Goal: Transaction & Acquisition: Obtain resource

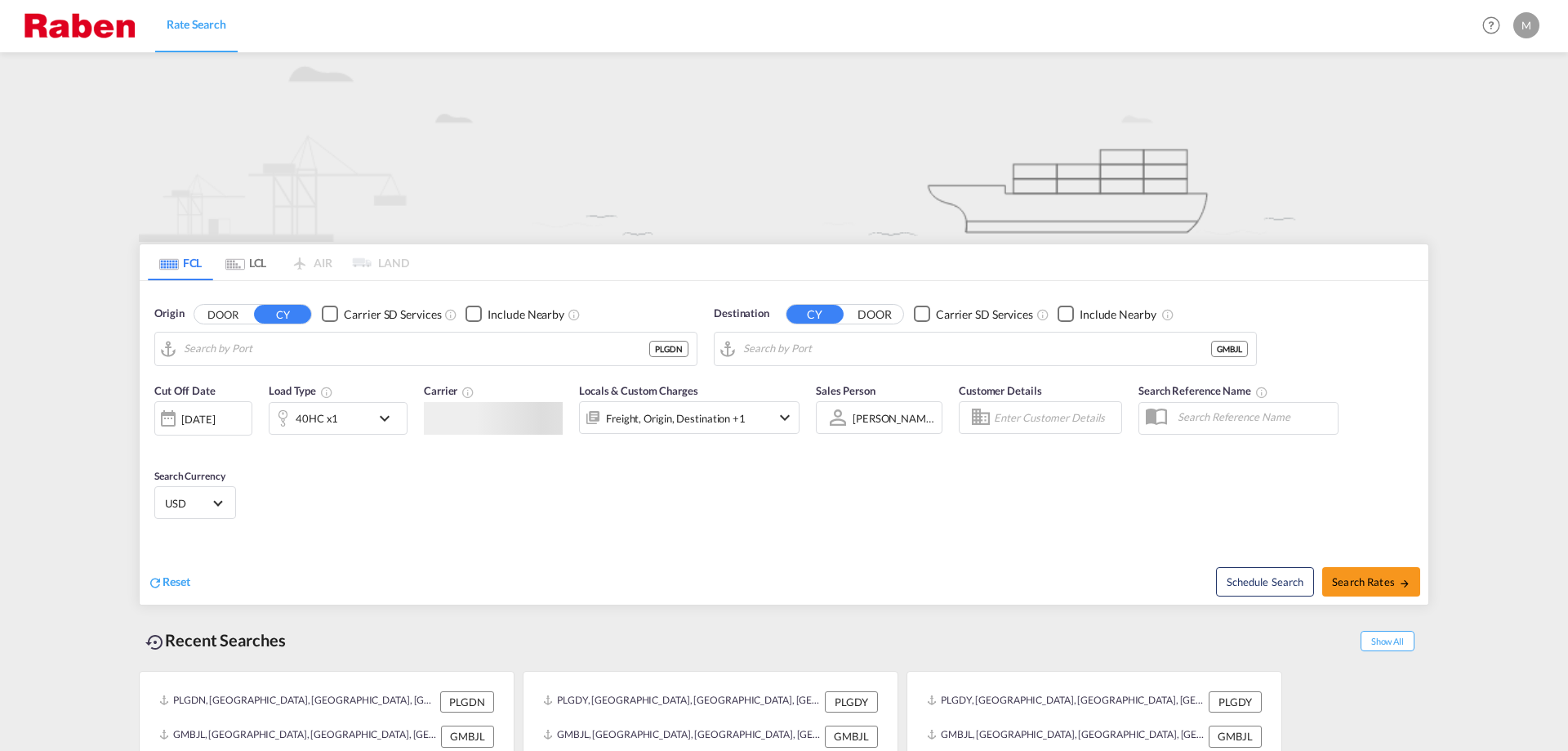
type input "Gdansk, PLGDN"
type input "Banjul, GMBJL"
click at [569, 351] on input "Gdansk, PLGDN" at bounding box center [435, 348] width 505 height 24
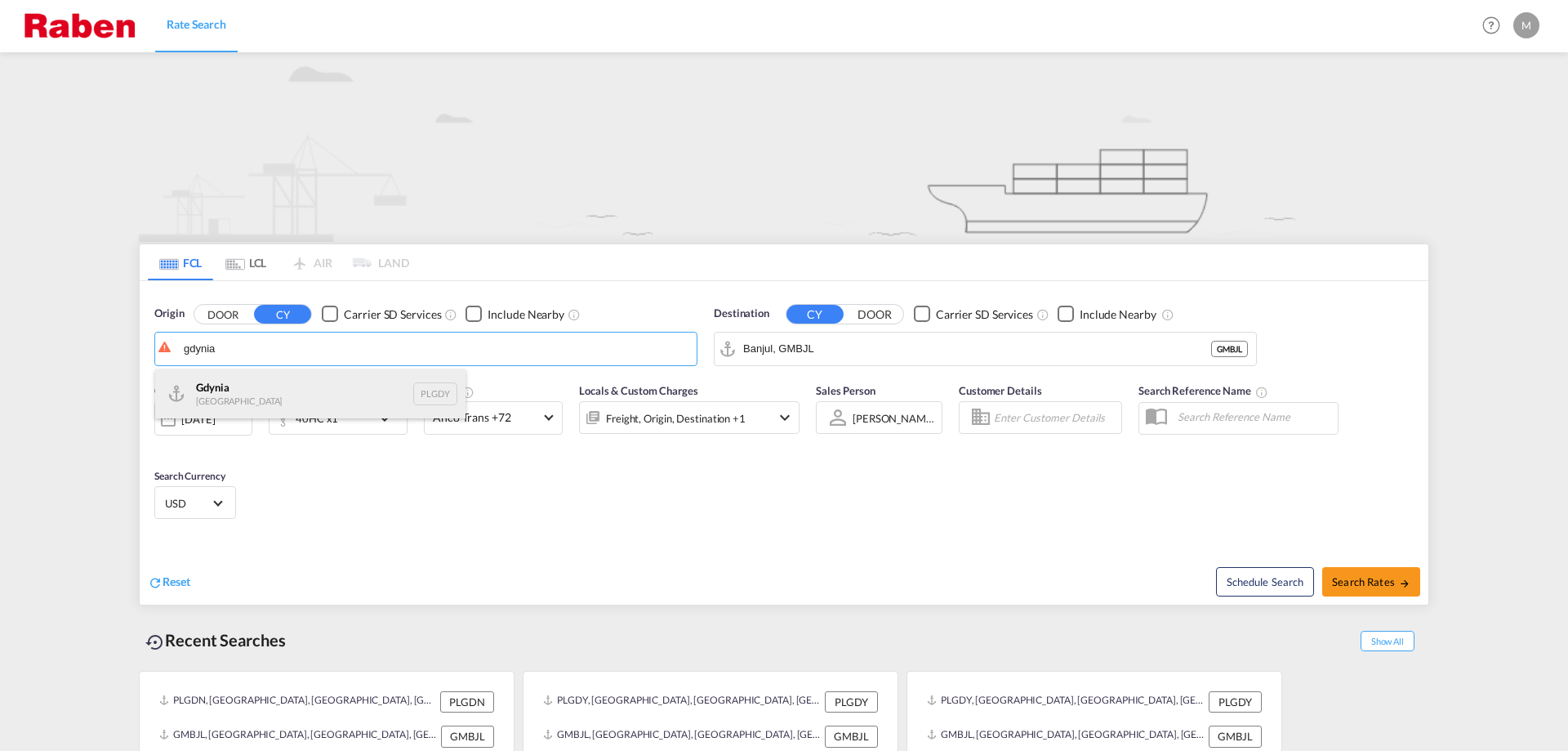
click at [359, 384] on div "[GEOGRAPHIC_DATA] [GEOGRAPHIC_DATA] PLGDY" at bounding box center [311, 393] width 311 height 49
type input "[GEOGRAPHIC_DATA], PLGDY"
click at [957, 351] on input "Banjul, GMBJL" at bounding box center [995, 348] width 505 height 24
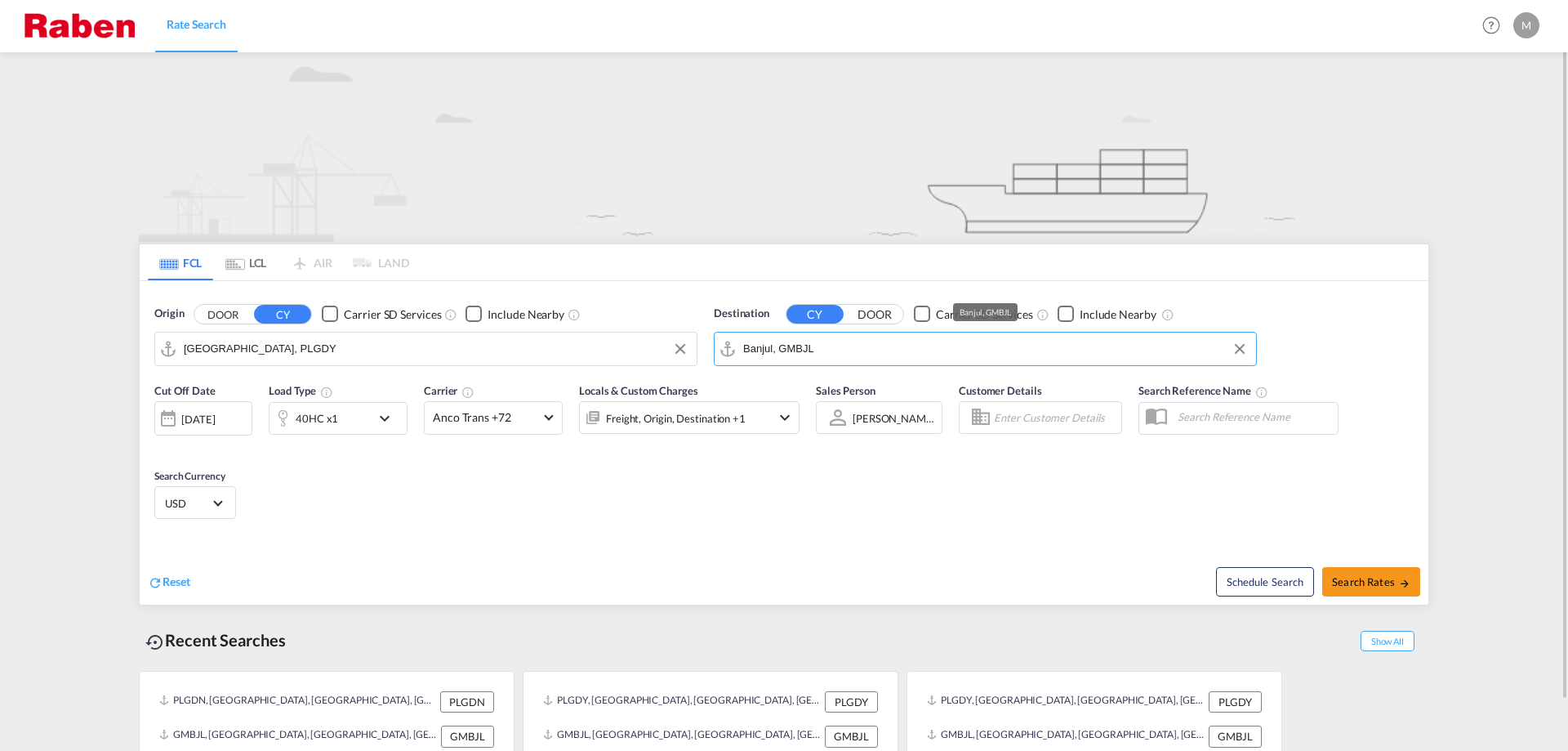
click at [957, 351] on input "Banjul, GMBJL" at bounding box center [995, 348] width 505 height 24
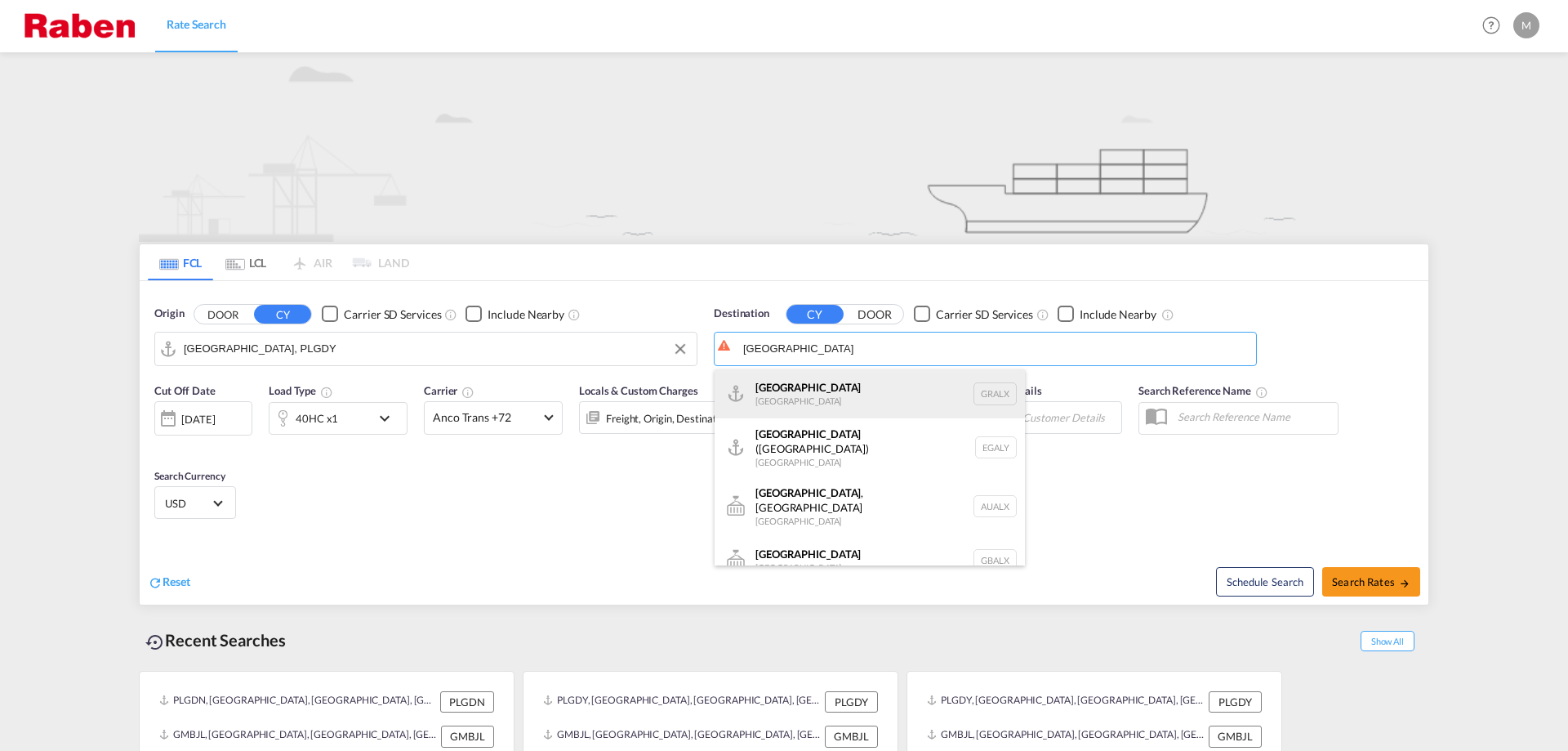
click at [847, 399] on div "Alexandria Greece GRALX" at bounding box center [870, 393] width 311 height 49
type input "Alexandria, GRALX"
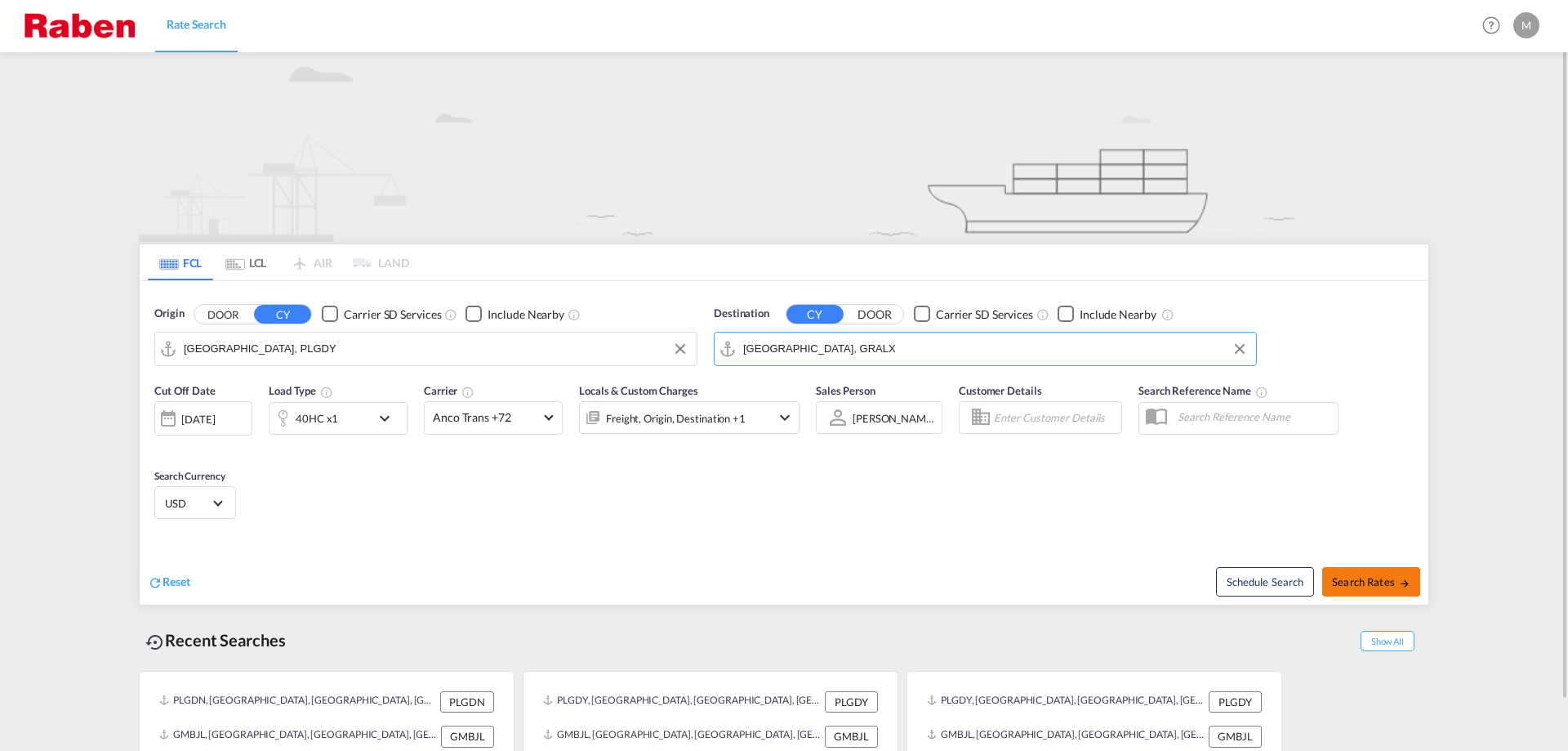
click at [1365, 585] on span "Search Rates" at bounding box center [1371, 582] width 79 height 13
type input "PLGDY to GRALX / 15 Sep 2025"
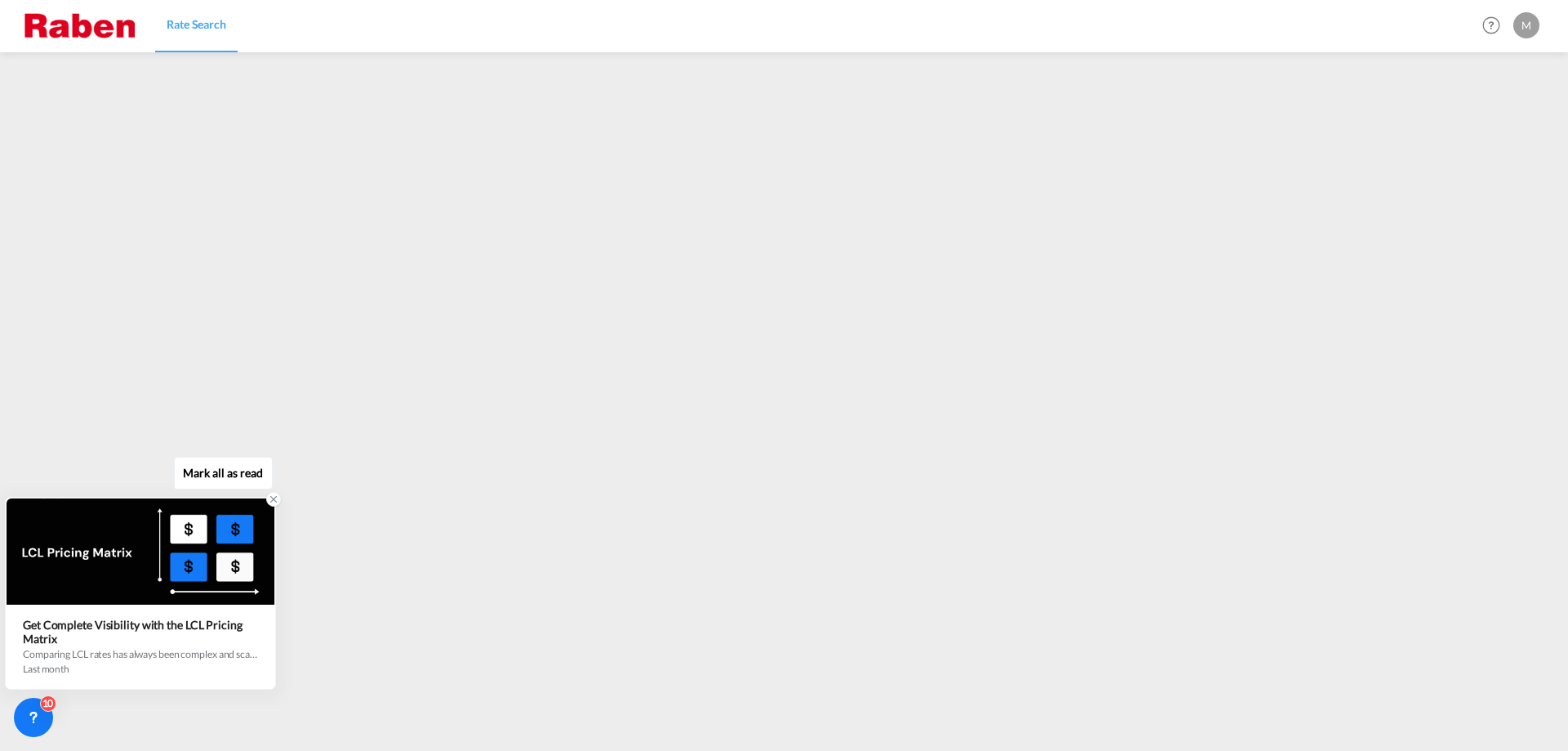
click at [274, 496] on icon at bounding box center [273, 499] width 11 height 11
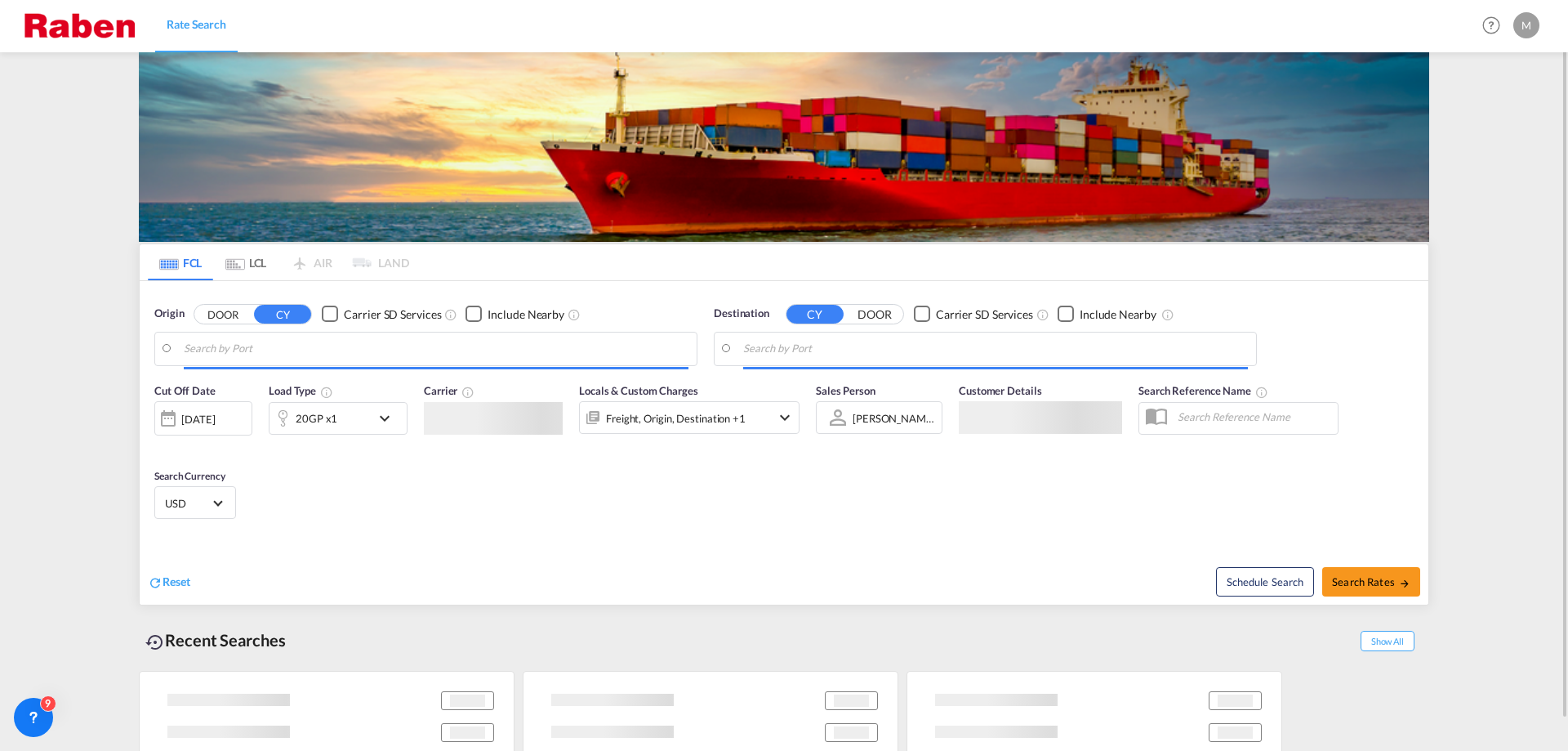
click at [483, 352] on input "Search by Port" at bounding box center [435, 348] width 505 height 24
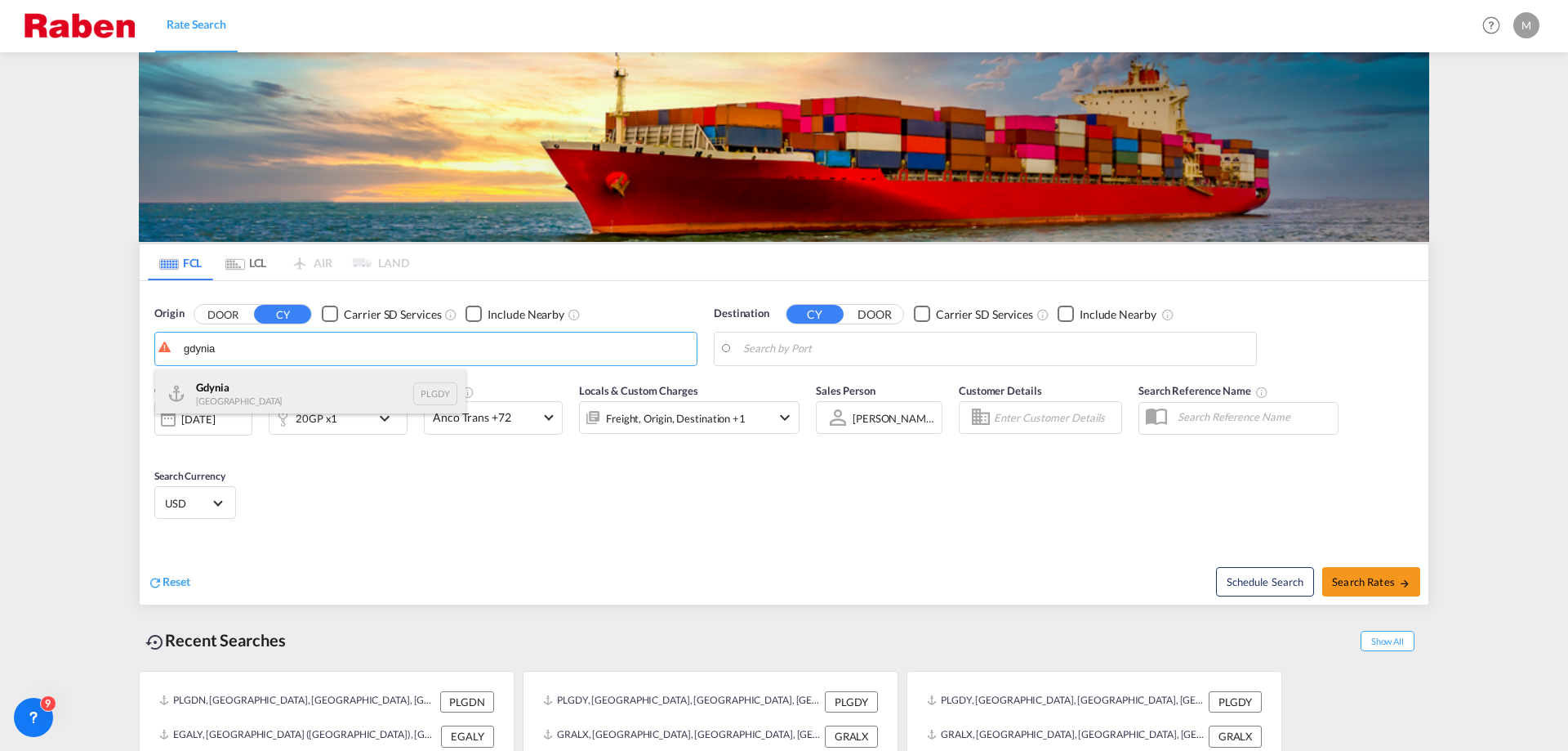
click at [273, 398] on div "[GEOGRAPHIC_DATA] [GEOGRAPHIC_DATA] PLGDY" at bounding box center [311, 393] width 311 height 49
type input "[GEOGRAPHIC_DATA], PLGDY"
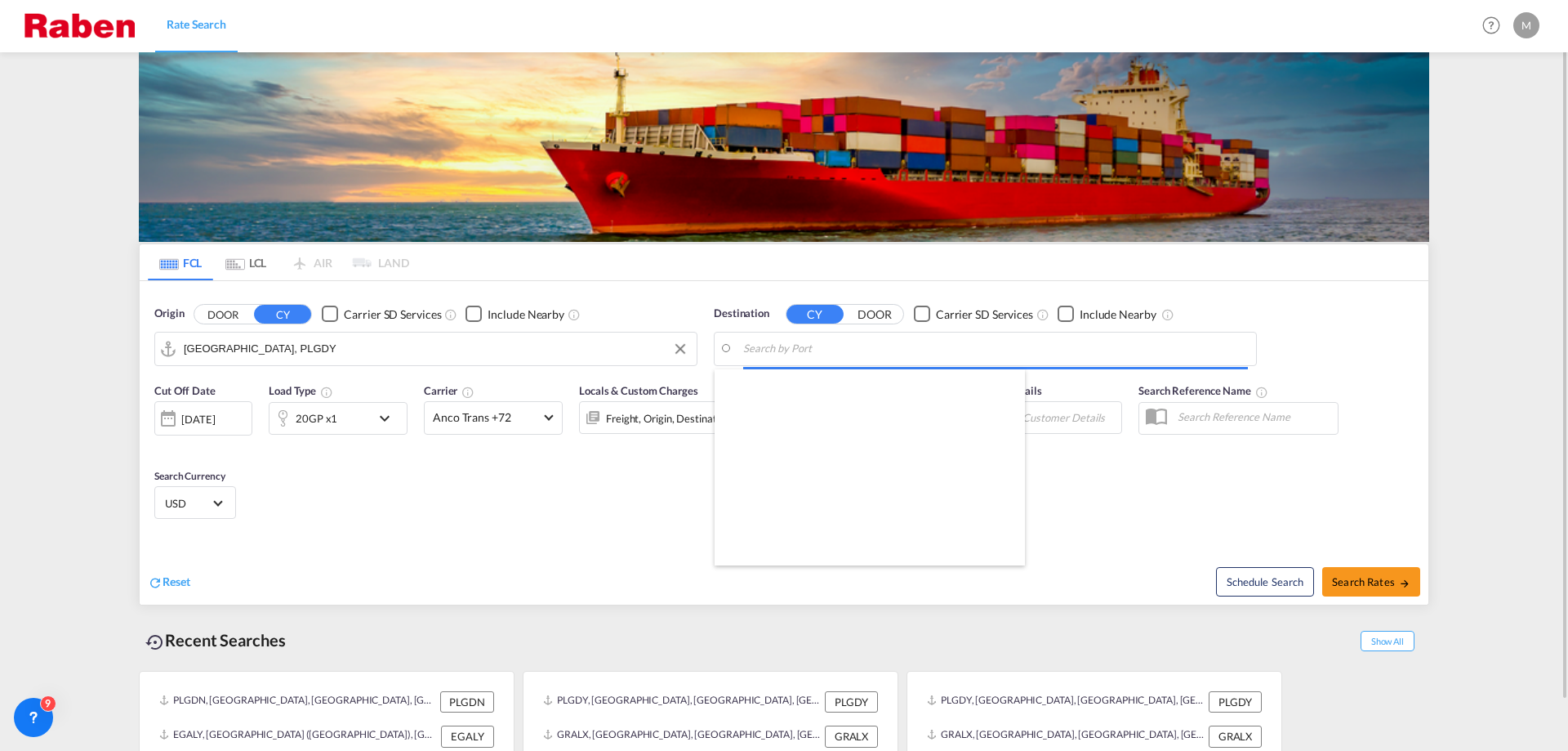
click at [911, 352] on input "Search by Port" at bounding box center [995, 348] width 505 height 24
click at [850, 348] on input "alexandi" at bounding box center [995, 348] width 505 height 24
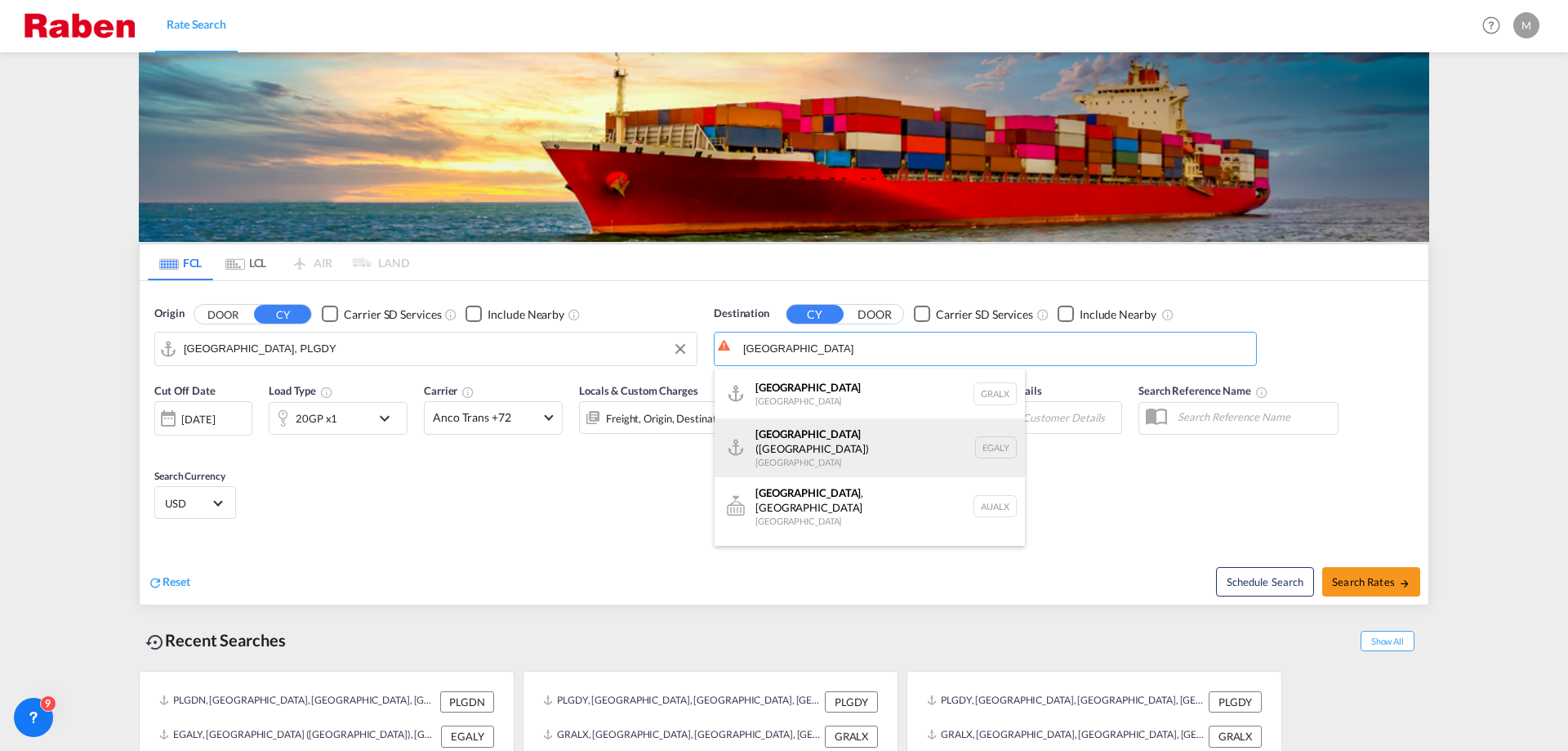
click at [829, 434] on div "Alexandria ([GEOGRAPHIC_DATA]) [GEOGRAPHIC_DATA] EGALY" at bounding box center [870, 448] width 311 height 59
type input "Alexandria ([GEOGRAPHIC_DATA]), EGALY"
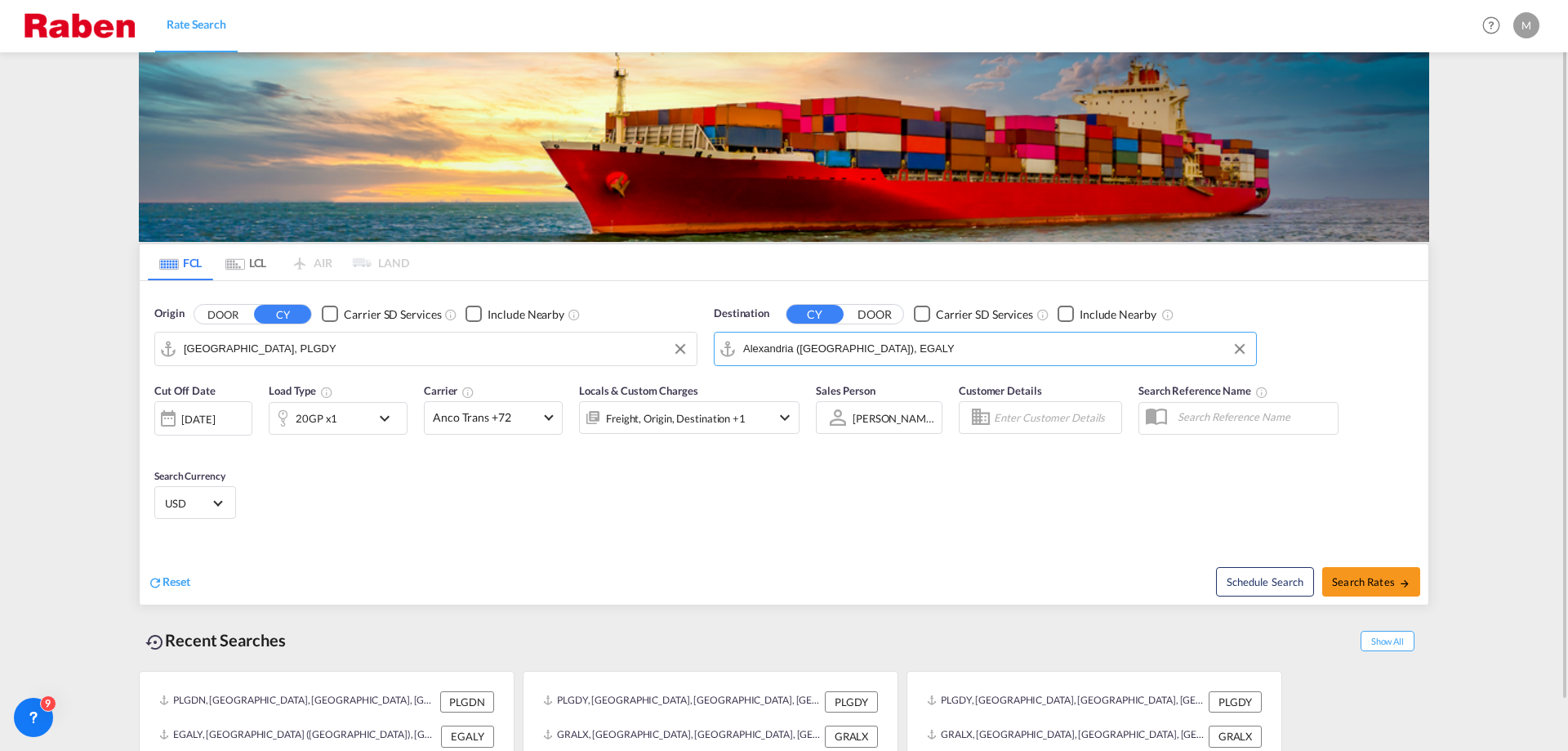
click at [383, 424] on md-icon "icon-chevron-down" at bounding box center [388, 418] width 28 height 20
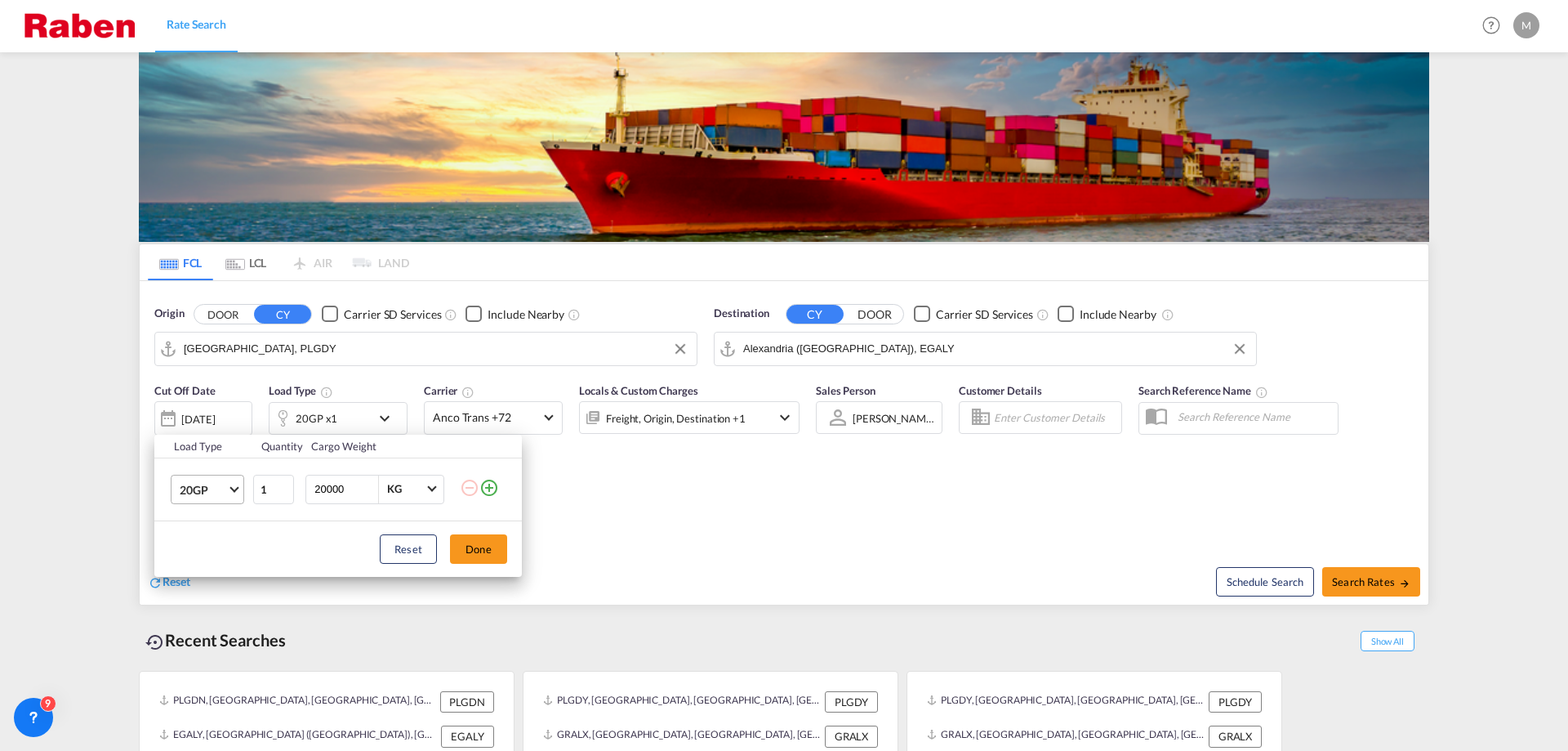
click at [239, 488] on span "Choose: \a20GP" at bounding box center [234, 488] width 9 height 9
click at [219, 558] on md-option "40HC" at bounding box center [222, 568] width 111 height 39
click at [349, 491] on input "20000" at bounding box center [345, 490] width 66 height 28
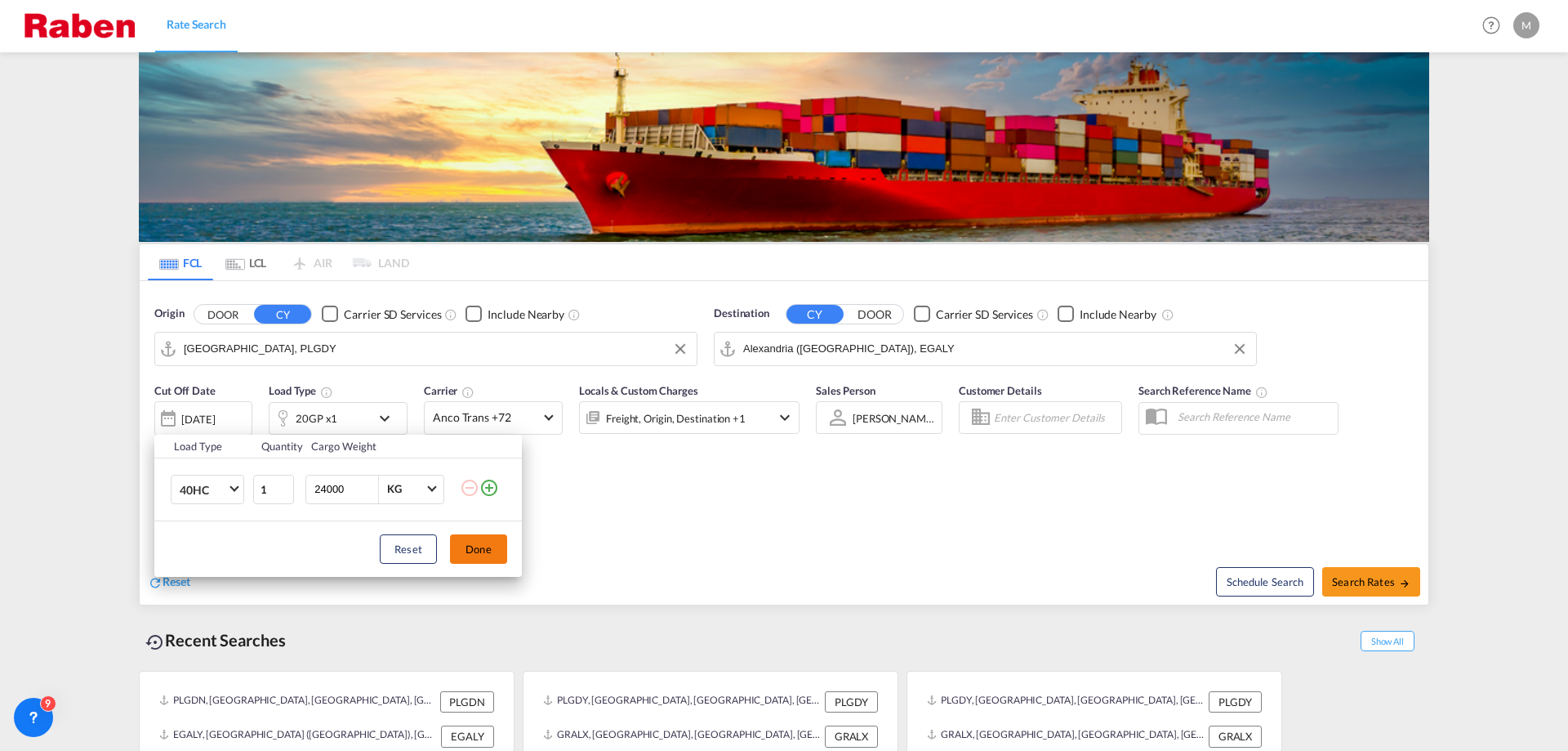
type input "24000"
click at [459, 545] on button "Done" at bounding box center [478, 549] width 57 height 29
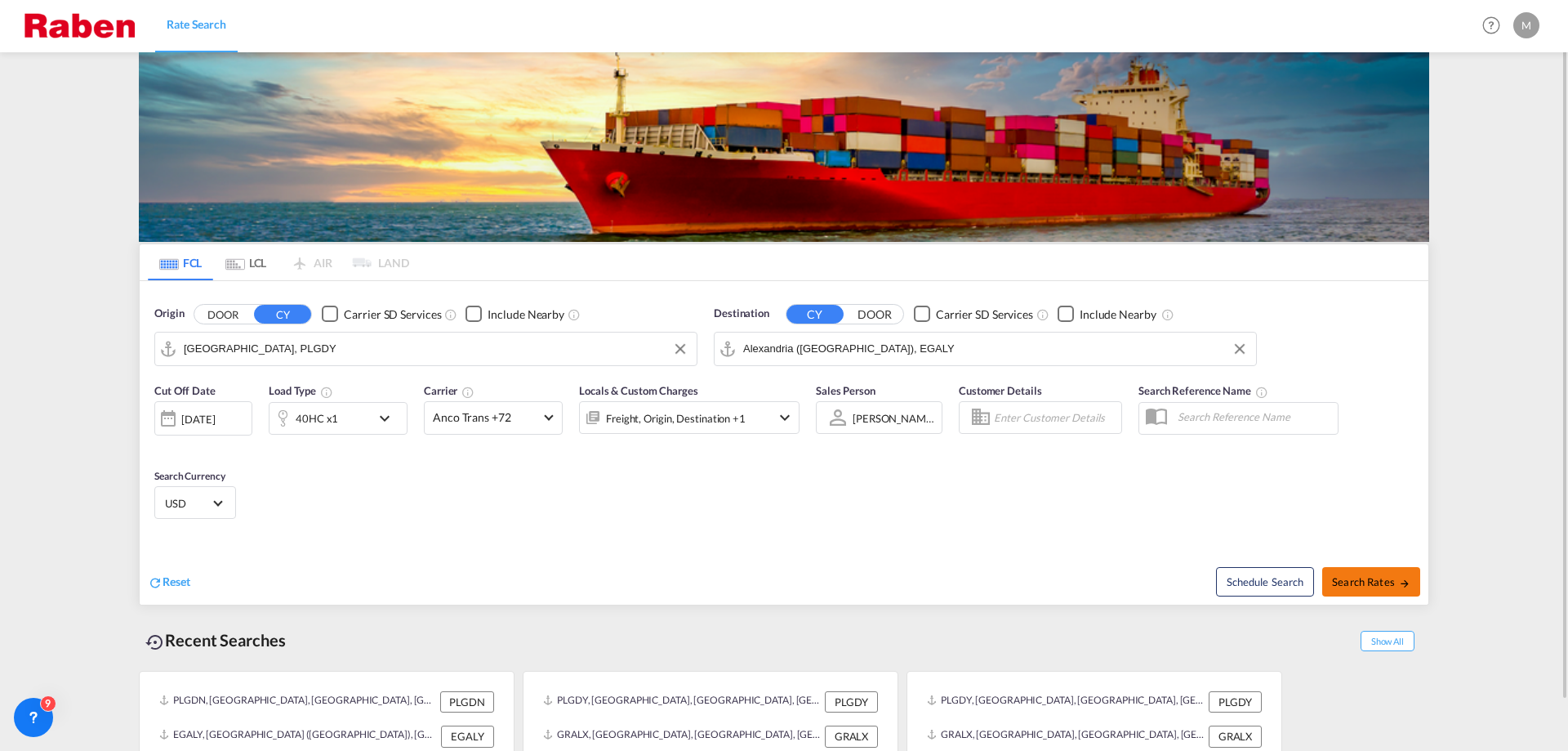
click at [1394, 571] on button "Search Rates" at bounding box center [1370, 581] width 98 height 29
type input "PLGDY to EGALY / [DATE]"
